Goal: Check status: Check status

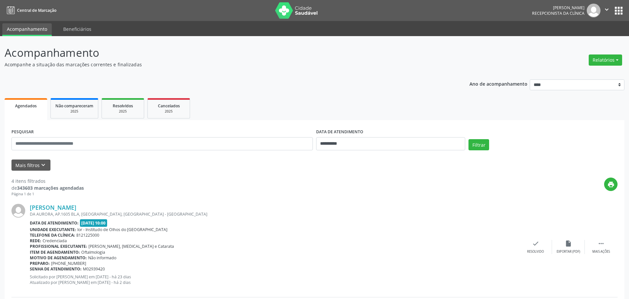
select select "*"
drag, startPoint x: 431, startPoint y: 140, endPoint x: 405, endPoint y: 142, distance: 25.9
click at [431, 141] on input "**********" at bounding box center [388, 143] width 148 height 13
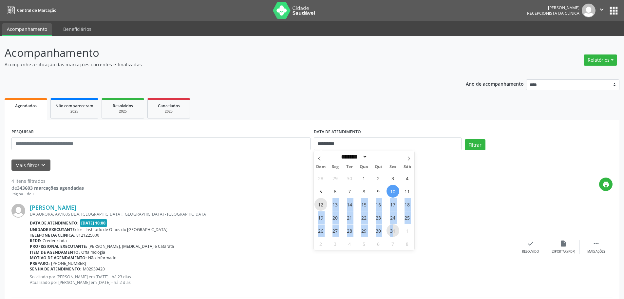
drag, startPoint x: 323, startPoint y: 204, endPoint x: 397, endPoint y: 235, distance: 80.5
click at [393, 231] on div "28 29 30 1 2 3 4 5 6 7 8 9 10 11 12 13 14 15 16 17 18 19 20 21 22 23 24 25 26 2…" at bounding box center [364, 210] width 101 height 79
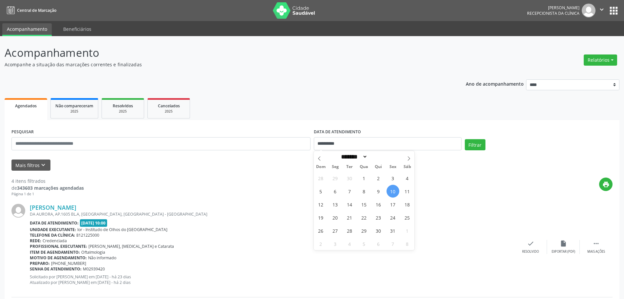
click at [388, 267] on div "Senha de atendimento: M02939420" at bounding box center [272, 269] width 485 height 6
click at [70, 142] on input "text" at bounding box center [160, 143] width 299 height 13
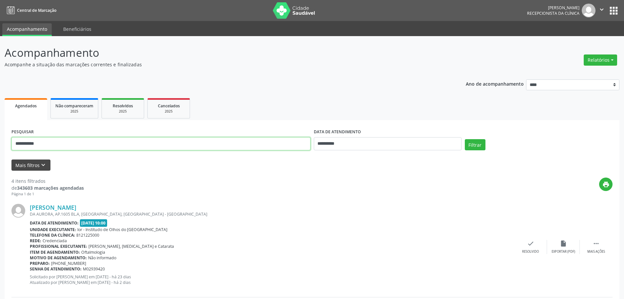
type input "**********"
click at [33, 162] on button "Mais filtros keyboard_arrow_down" at bounding box center [30, 164] width 39 height 11
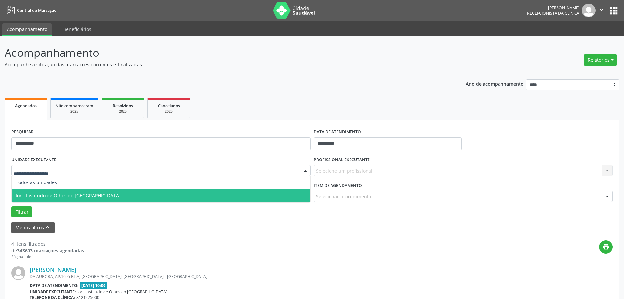
click at [44, 195] on span "Ior - Institudo de Olhos do [GEOGRAPHIC_DATA]" at bounding box center [68, 195] width 105 height 6
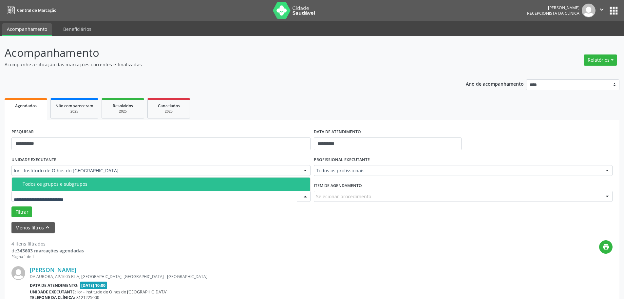
click at [44, 185] on div "Todos os grupos e subgrupos" at bounding box center [165, 183] width 284 height 5
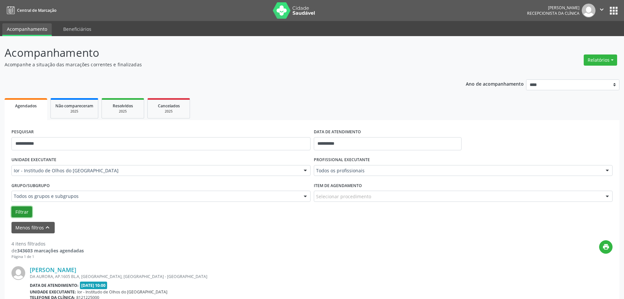
click at [22, 209] on button "Filtrar" at bounding box center [21, 211] width 21 height 11
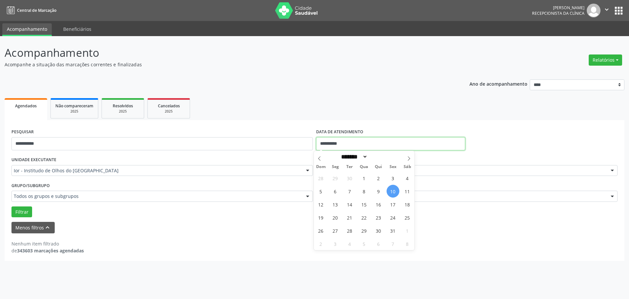
click at [357, 142] on input "**********" at bounding box center [390, 143] width 149 height 13
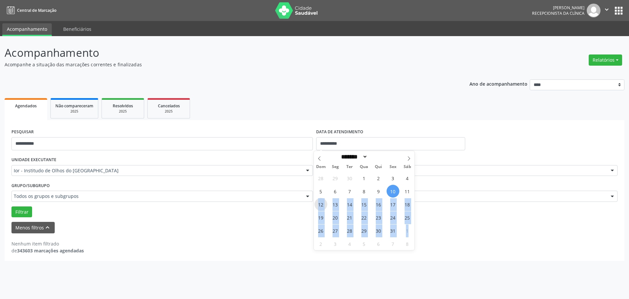
drag, startPoint x: 318, startPoint y: 209, endPoint x: 419, endPoint y: 240, distance: 105.5
click at [413, 235] on div "28 29 30 1 2 3 4 5 6 7 8 9 10 11 12 13 14 15 16 17 18 19 20 21 22 23 24 25 26 2…" at bounding box center [364, 210] width 101 height 79
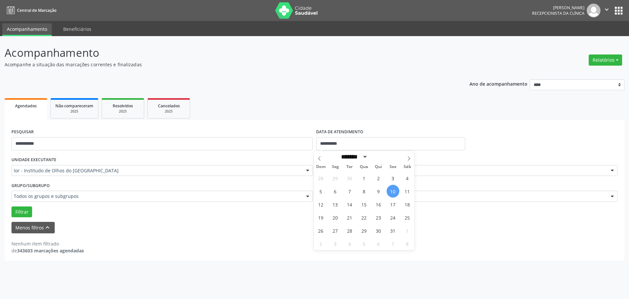
click at [422, 265] on div "**********" at bounding box center [314, 167] width 629 height 263
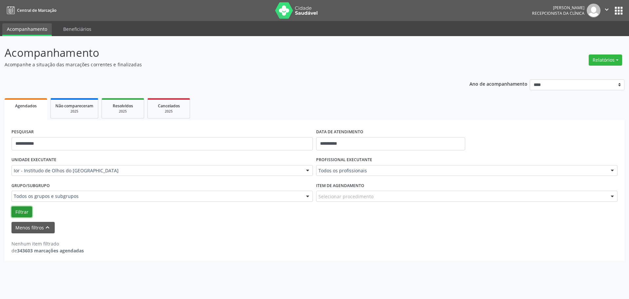
click at [25, 215] on button "Filtrar" at bounding box center [21, 211] width 21 height 11
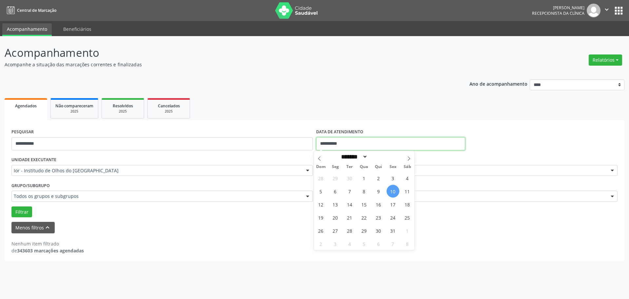
click at [358, 144] on input "**********" at bounding box center [390, 143] width 149 height 13
click at [375, 203] on span "16" at bounding box center [378, 204] width 13 height 13
type input "**********"
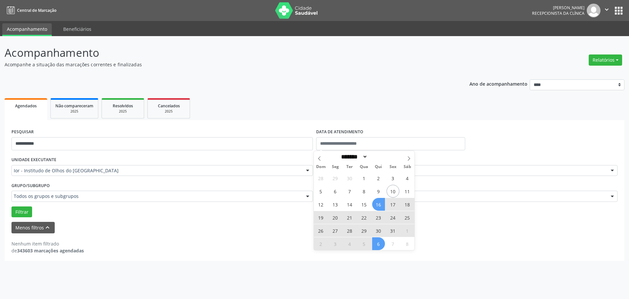
click at [480, 241] on div "Nenhum item filtrado de 343603 marcações agendadas" at bounding box center [314, 247] width 606 height 14
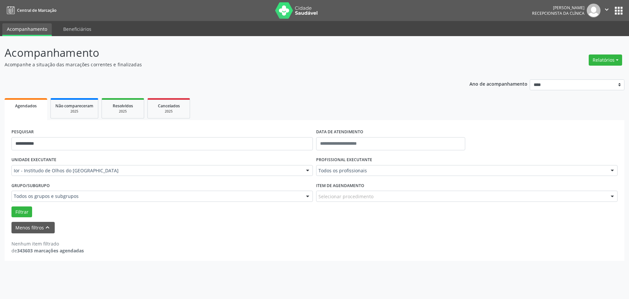
click at [359, 178] on div "PROFISSIONAL EXECUTANTE Todos os profissionais Todos os profissionais [PERSON_N…" at bounding box center [467, 168] width 305 height 26
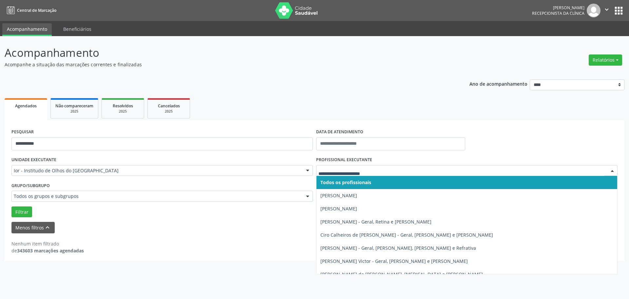
click at [338, 180] on span "Todos os profissionais" at bounding box center [346, 182] width 51 height 6
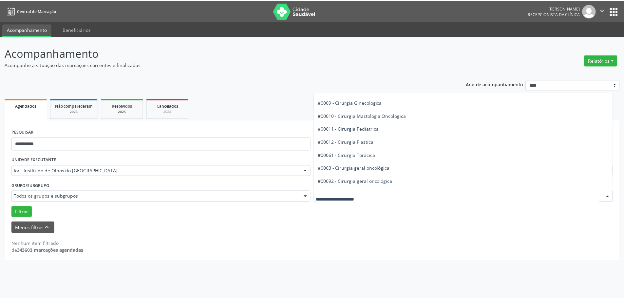
scroll to position [131, 0]
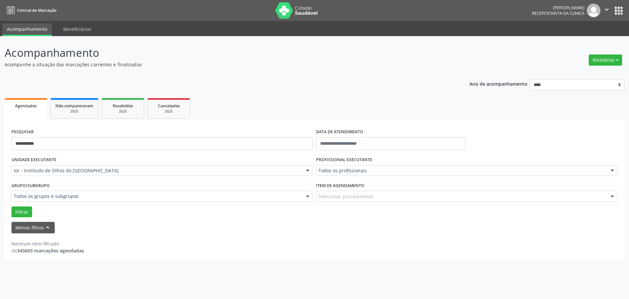
click at [340, 234] on div "Nenhum item filtrado de 343603 marcações agendadas" at bounding box center [314, 243] width 606 height 21
click at [24, 211] on button "Filtrar" at bounding box center [21, 211] width 21 height 11
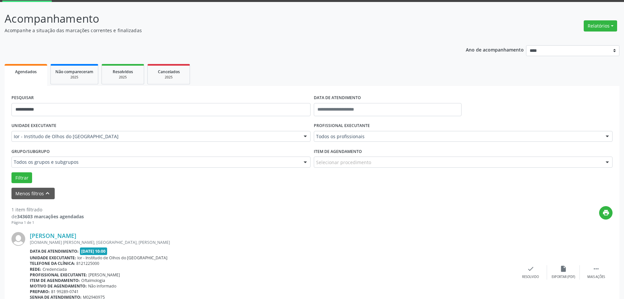
scroll to position [66, 0]
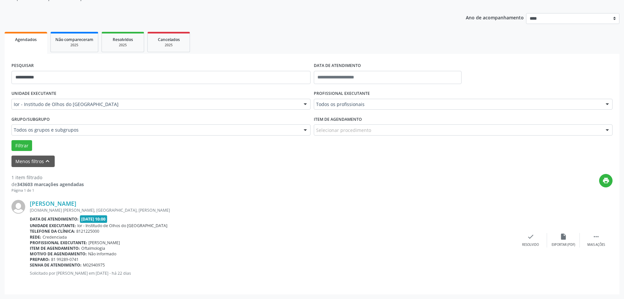
click at [92, 218] on span "[DATE] 10:00" at bounding box center [94, 219] width 28 height 8
click at [74, 205] on link "[PERSON_NAME]" at bounding box center [53, 203] width 47 height 7
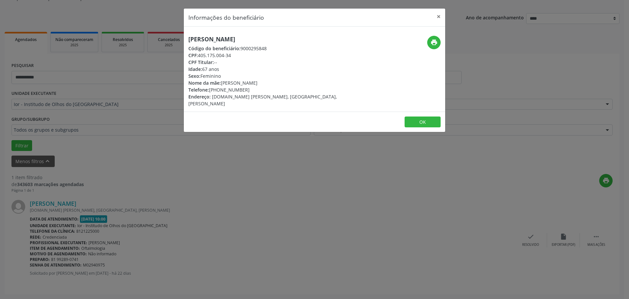
drag, startPoint x: 188, startPoint y: 39, endPoint x: 280, endPoint y: 34, distance: 91.9
click at [280, 34] on div "[PERSON_NAME] Código do beneficiário: 9000295848 CPF: 405.175.004-34 CPF Titula…" at bounding box center [315, 69] width 262 height 85
copy h5 "[PERSON_NAME]"
copy div "405.175.004-34"
drag, startPoint x: 234, startPoint y: 56, endPoint x: 198, endPoint y: 56, distance: 36.1
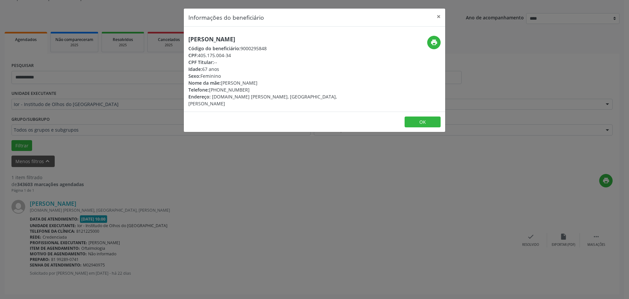
click at [198, 56] on div "CPF: 405.175.004-34" at bounding box center [270, 55] width 165 height 7
click at [433, 44] on icon "print" at bounding box center [434, 42] width 7 height 7
click at [438, 16] on button "×" at bounding box center [438, 17] width 13 height 16
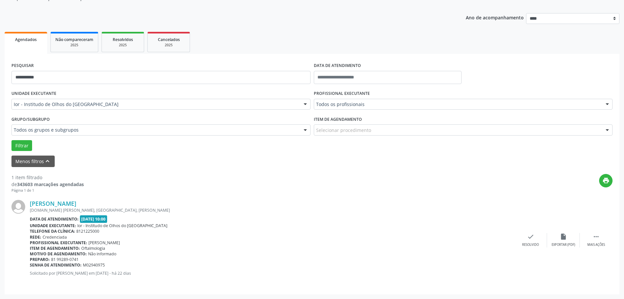
click at [185, 215] on div "Data de atendimento: [DATE] 10:00" at bounding box center [272, 219] width 485 height 8
click at [212, 222] on div "Data de atendimento: [DATE] 10:00" at bounding box center [272, 219] width 485 height 8
click at [141, 214] on div "[PERSON_NAME] [DOMAIN_NAME][PERSON_NAME], SANTO ANTONIO, Carpina - PE Data de a…" at bounding box center [272, 240] width 485 height 80
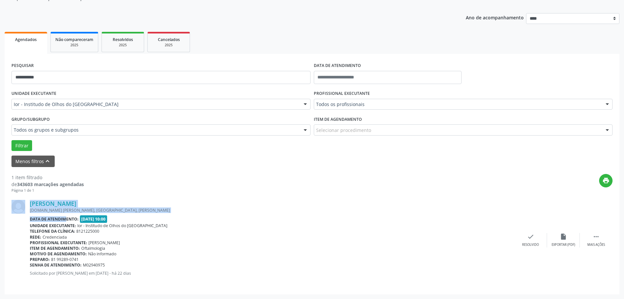
drag, startPoint x: 26, startPoint y: 217, endPoint x: 59, endPoint y: 217, distance: 33.8
click at [59, 217] on div "[PERSON_NAME] [DOMAIN_NAME][PERSON_NAME], SANTO ANTONIO, Carpina - PE Data de a…" at bounding box center [311, 240] width 601 height 94
click at [119, 208] on div "[DOMAIN_NAME] [PERSON_NAME], [GEOGRAPHIC_DATA], [PERSON_NAME]" at bounding box center [272, 210] width 485 height 6
drag, startPoint x: 29, startPoint y: 219, endPoint x: 73, endPoint y: 219, distance: 43.9
click at [73, 219] on div "[PERSON_NAME] [DOMAIN_NAME][PERSON_NAME], SANTO ANTONIO, Carpina - PE Data de a…" at bounding box center [311, 240] width 601 height 94
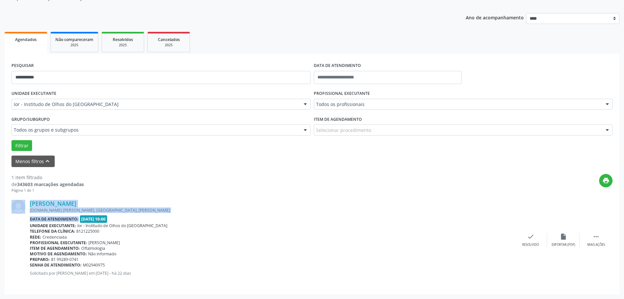
click at [155, 212] on div "[DOMAIN_NAME] [PERSON_NAME], [GEOGRAPHIC_DATA], [PERSON_NAME]" at bounding box center [272, 210] width 485 height 6
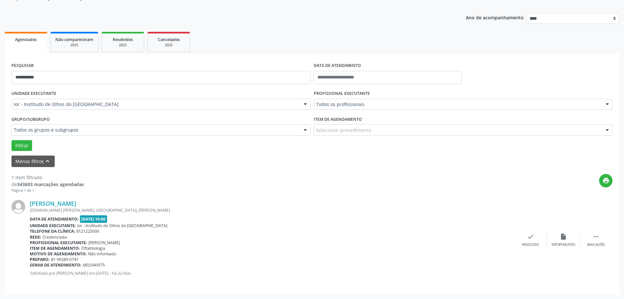
click at [137, 235] on div "Rede: Credenciada" at bounding box center [272, 237] width 485 height 6
drag, startPoint x: 133, startPoint y: 196, endPoint x: 179, endPoint y: 266, distance: 83.7
click at [179, 266] on div "[PERSON_NAME] [DOMAIN_NAME][PERSON_NAME], SANTO ANTONIO, Carpina - PE Data de a…" at bounding box center [311, 240] width 601 height 94
click at [115, 198] on div "[PERSON_NAME] [DOMAIN_NAME][PERSON_NAME], SANTO ANTONIO, Carpina - PE Data de a…" at bounding box center [311, 240] width 601 height 94
drag, startPoint x: 108, startPoint y: 193, endPoint x: 134, endPoint y: 218, distance: 35.9
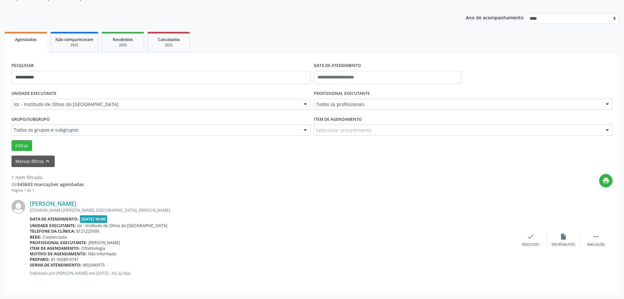
click at [134, 218] on div "[PERSON_NAME] [DOMAIN_NAME][PERSON_NAME], SANTO ANTONIO, Carpina - PE Data de a…" at bounding box center [311, 240] width 601 height 94
copy div "[PERSON_NAME][DOMAIN_NAME], [GEOGRAPHIC_DATA], Carpina - PE Data de atendimento…"
drag, startPoint x: 29, startPoint y: 202, endPoint x: 131, endPoint y: 263, distance: 119.3
click at [131, 263] on div "[PERSON_NAME] [DOMAIN_NAME][PERSON_NAME], SANTO ANTONIO, Carpina - PE Data de a…" at bounding box center [311, 240] width 601 height 94
